Goal: Information Seeking & Learning: Learn about a topic

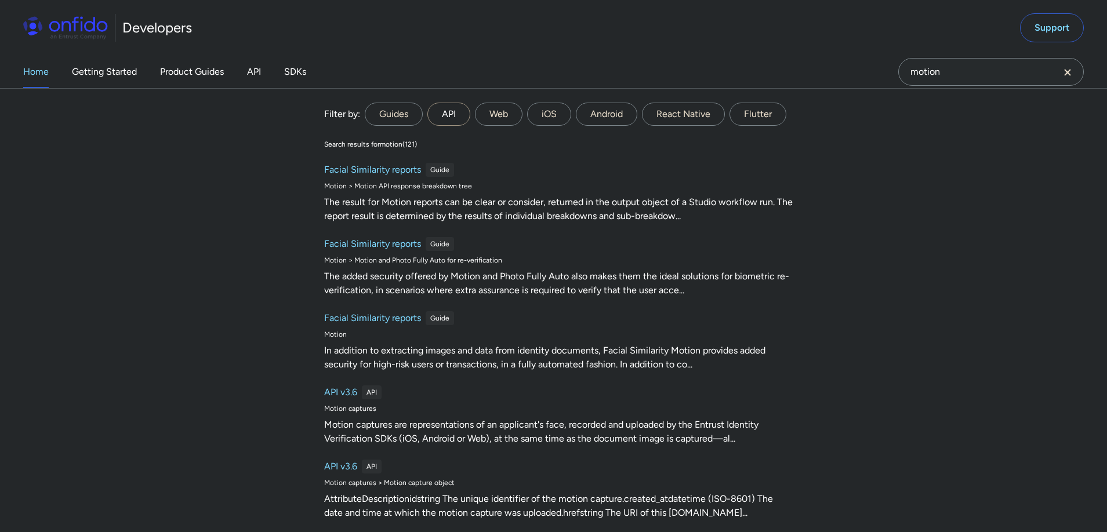
type input "motion"
click at [448, 113] on label "API" at bounding box center [448, 114] width 43 height 23
click at [0, 0] on input "API" at bounding box center [0, 0] width 0 height 0
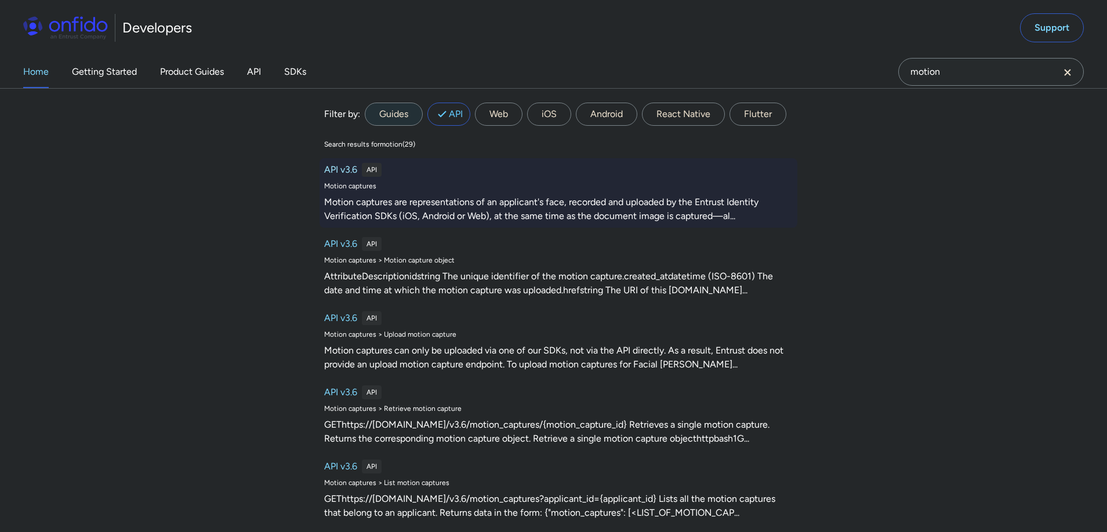
click at [346, 170] on h6 "API v3.6" at bounding box center [340, 170] width 33 height 14
select select "http"
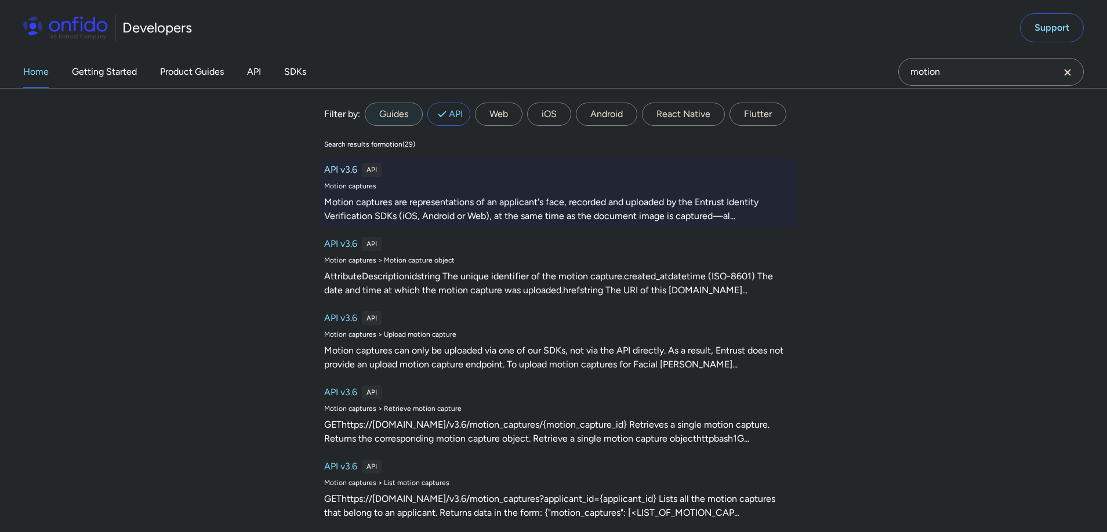
select select "http"
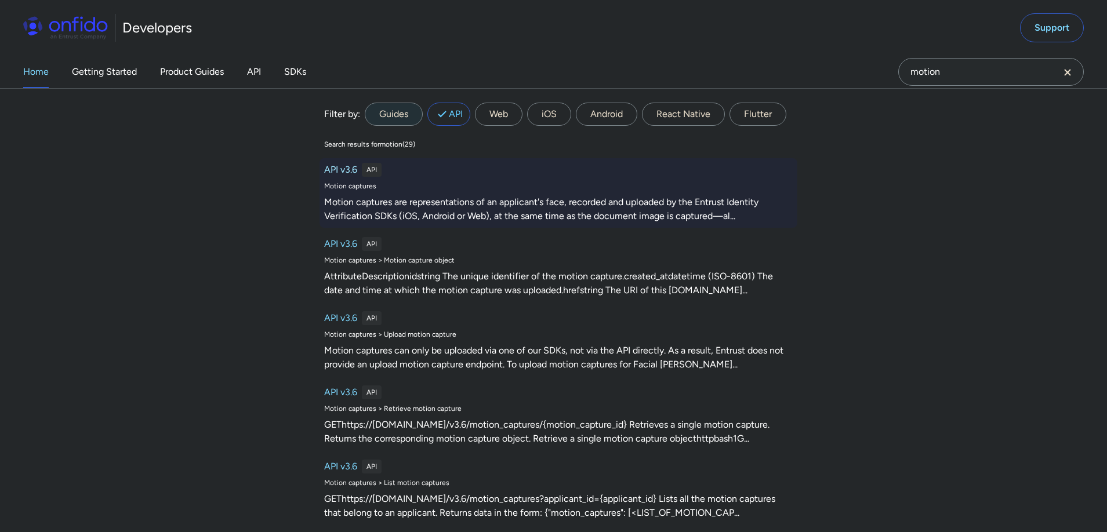
select select "http"
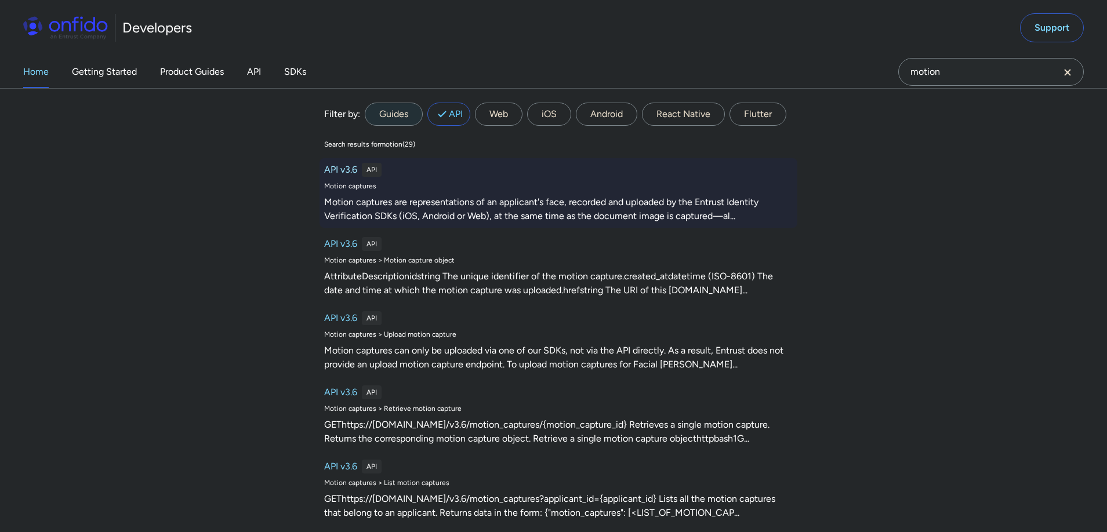
select select "http"
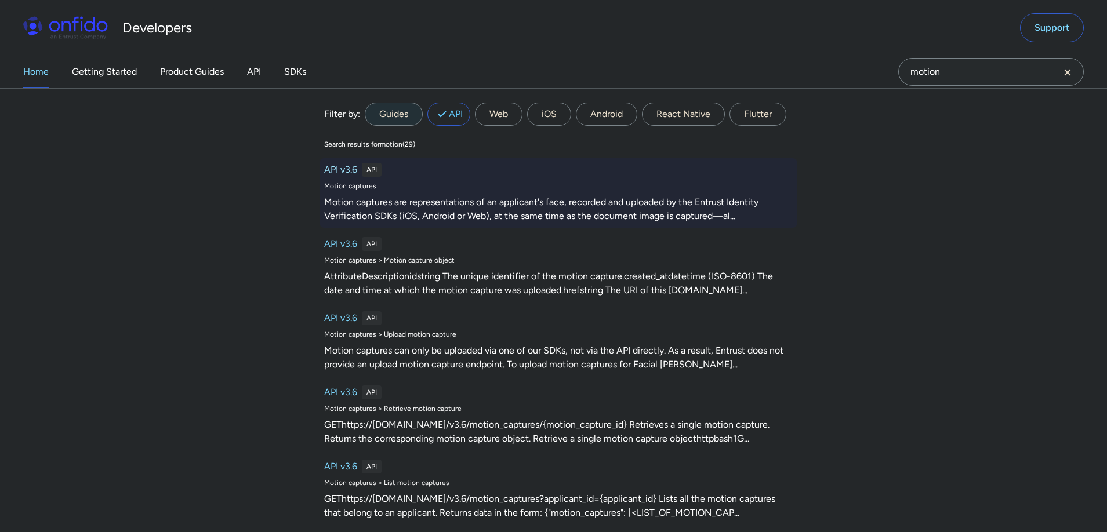
select select "http"
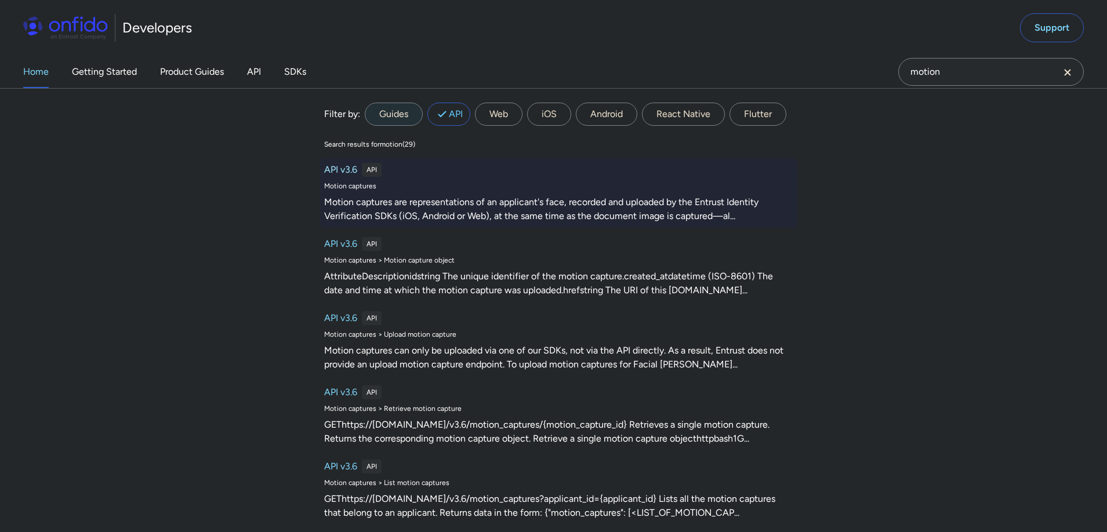
select select "http"
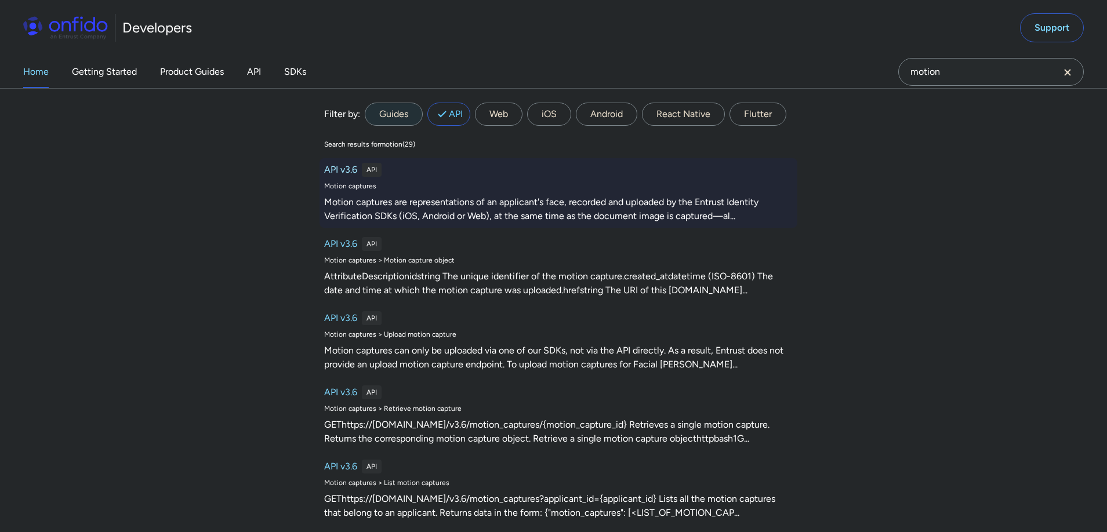
select select "http"
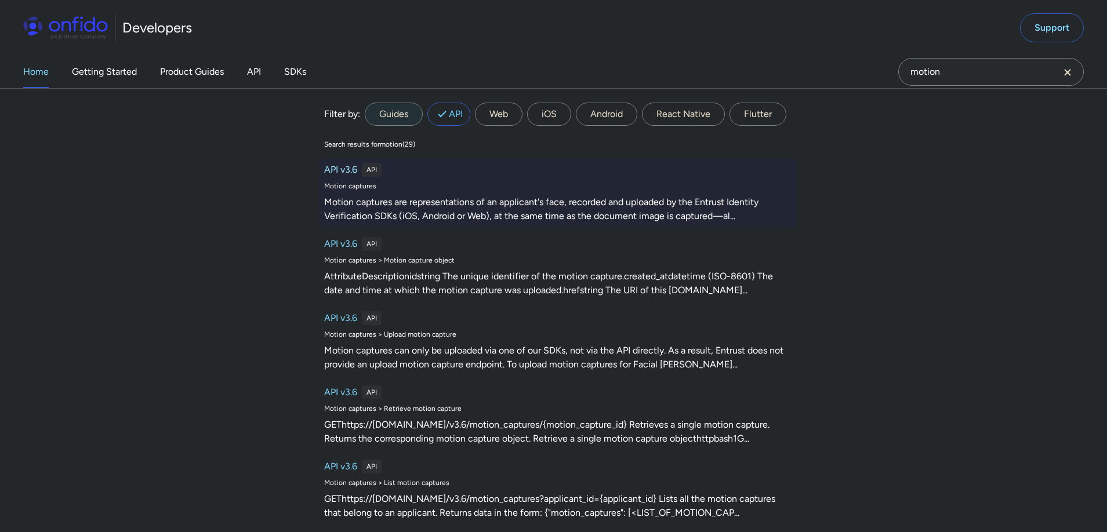
select select "http"
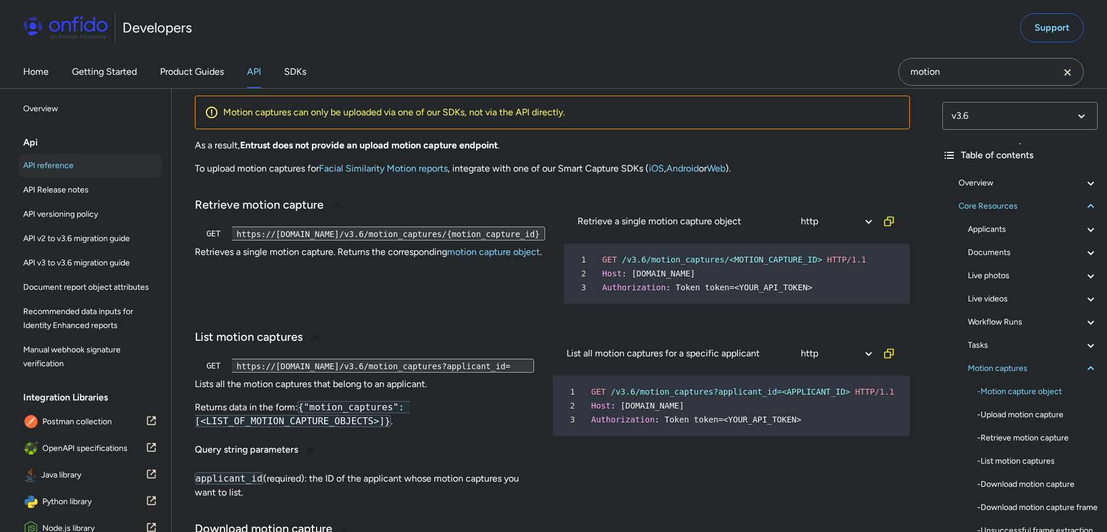
scroll to position [1, 0]
click at [236, 241] on div "https://api.onfido.com/v3.6/motion_captures/{motion_capture_id}" at bounding box center [388, 234] width 313 height 14
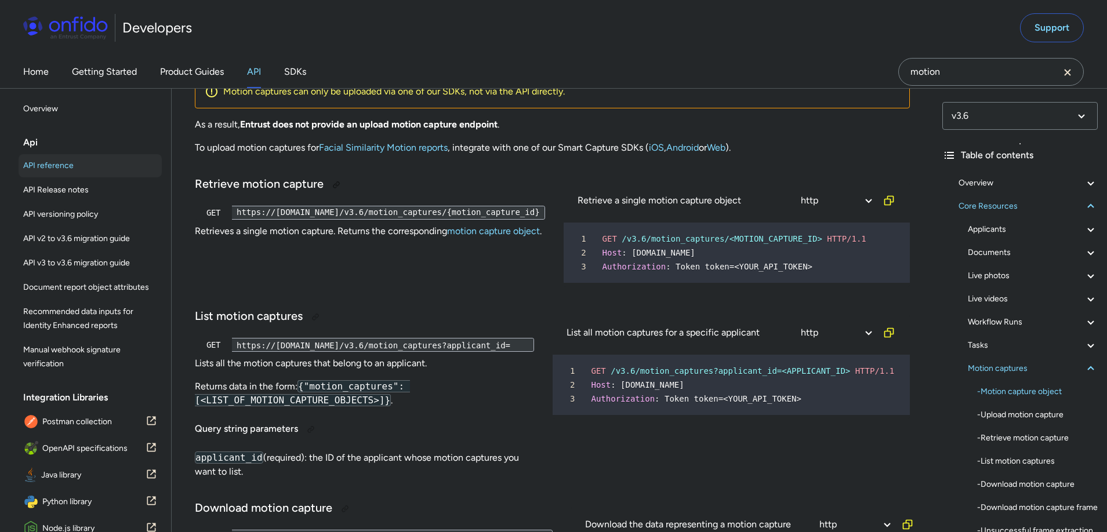
scroll to position [32063, 0]
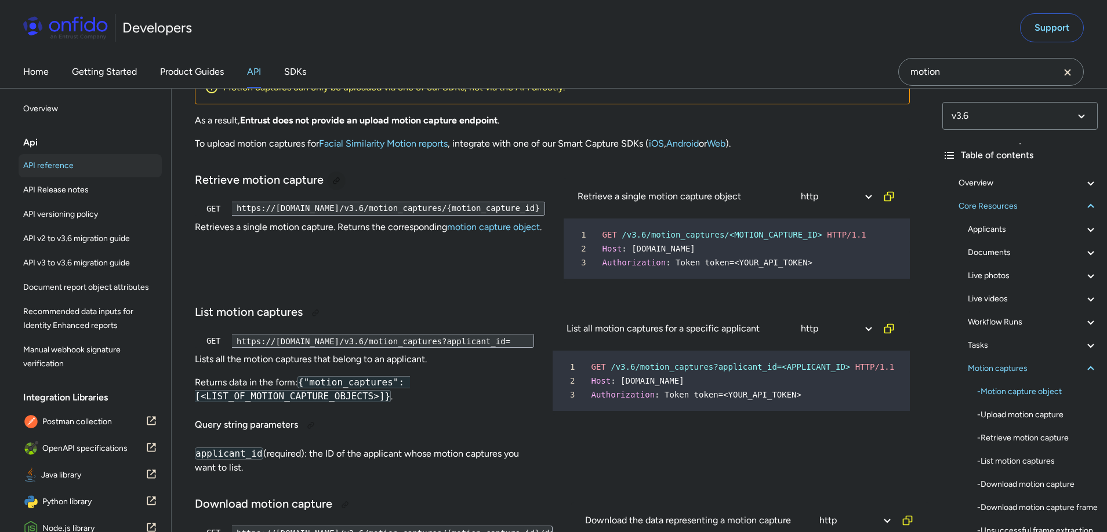
click at [335, 186] on div at bounding box center [336, 180] width 9 height 9
click at [50, 71] on div "Home Getting Started Product Guides API SDKs" at bounding box center [176, 72] width 353 height 32
click at [42, 72] on link "Home" at bounding box center [36, 72] width 26 height 32
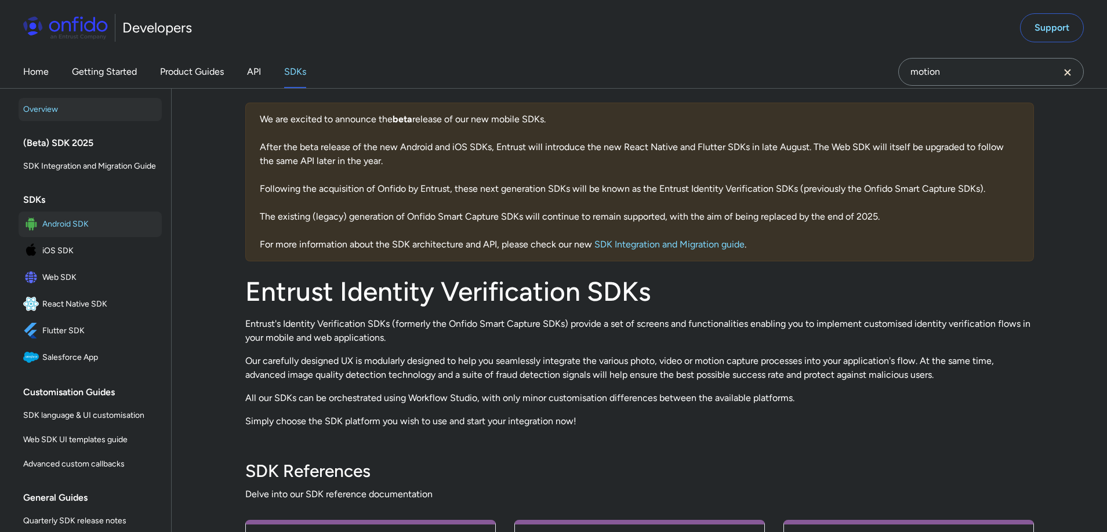
click at [77, 222] on span "Android SDK" at bounding box center [99, 224] width 115 height 16
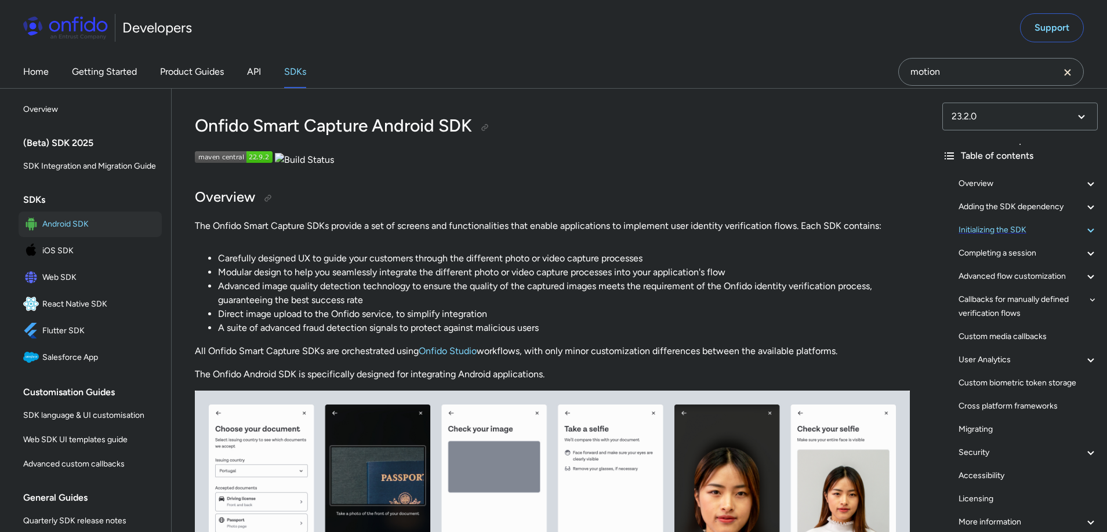
click at [1019, 231] on div "Initializing the SDK" at bounding box center [1028, 230] width 139 height 14
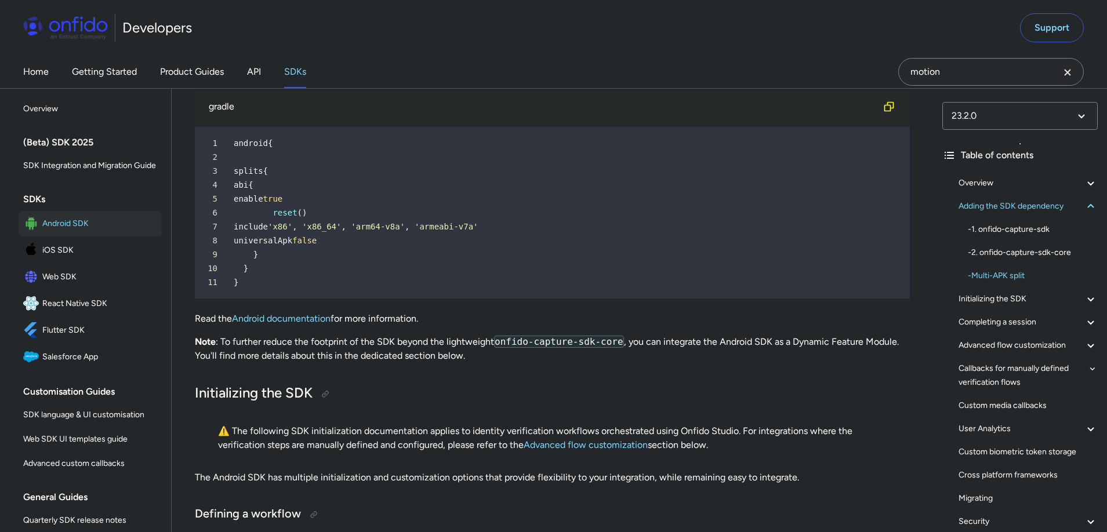
scroll to position [2470, 0]
click at [325, 397] on div at bounding box center [325, 395] width 9 height 9
click at [325, 398] on div at bounding box center [325, 395] width 9 height 9
click at [193, 72] on link "Product Guides" at bounding box center [192, 72] width 64 height 32
click at [1072, 71] on icon "Clear search field button" at bounding box center [1068, 73] width 14 height 14
